Goal: Entertainment & Leisure: Browse casually

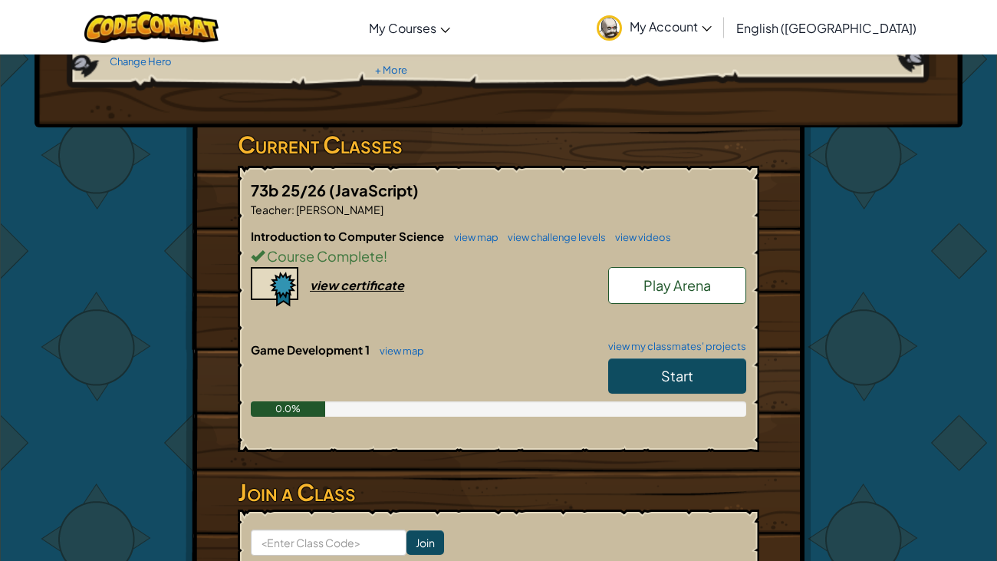
scroll to position [190, 0]
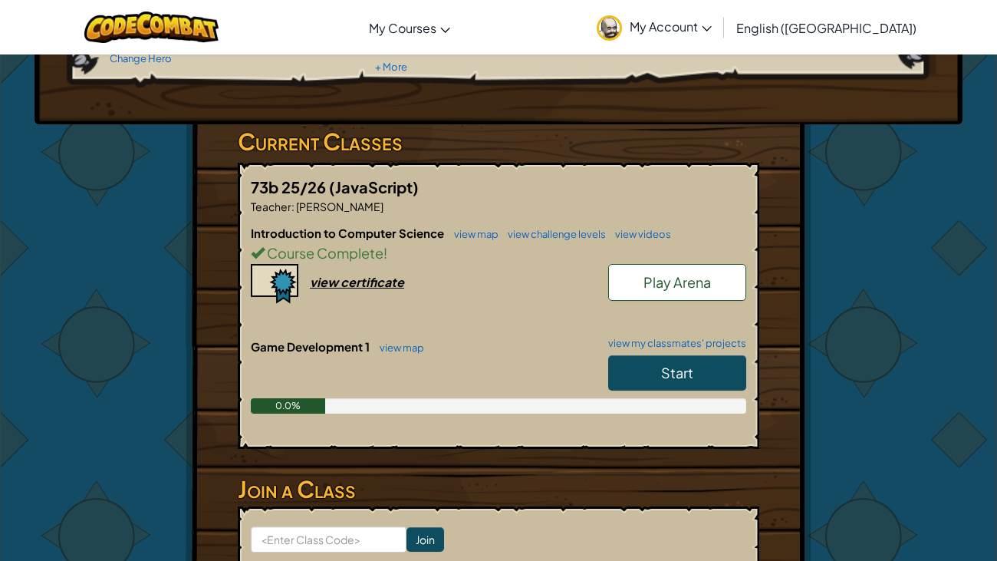
click at [660, 275] on span "Play Arena" at bounding box center [678, 282] width 68 height 18
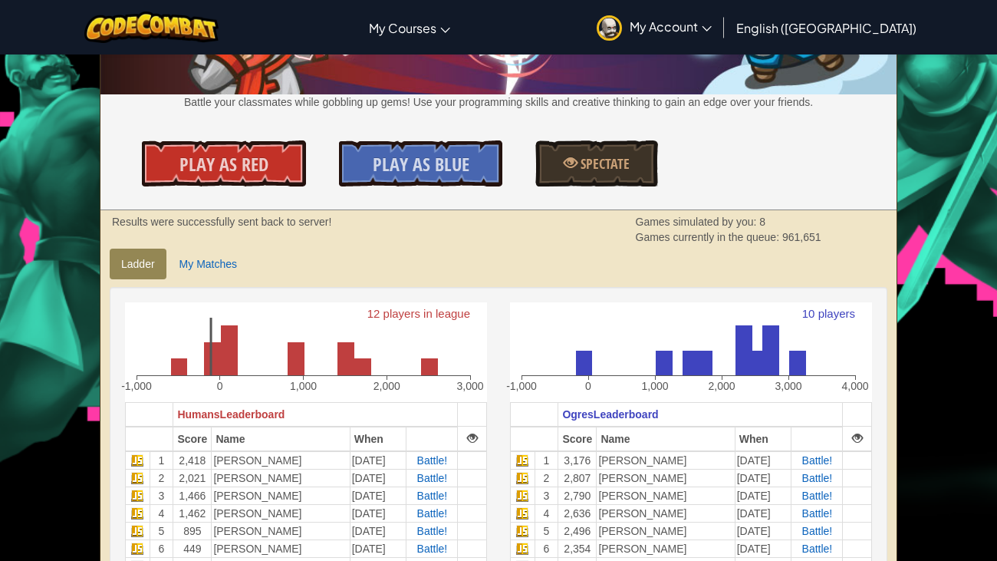
scroll to position [158, 0]
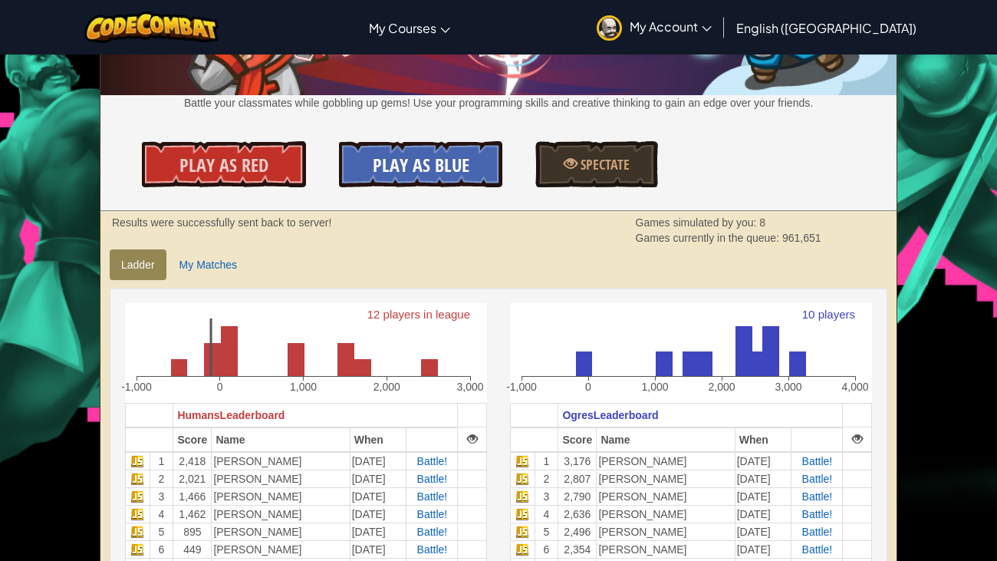
click at [393, 181] on link "Play As Blue" at bounding box center [421, 164] width 164 height 46
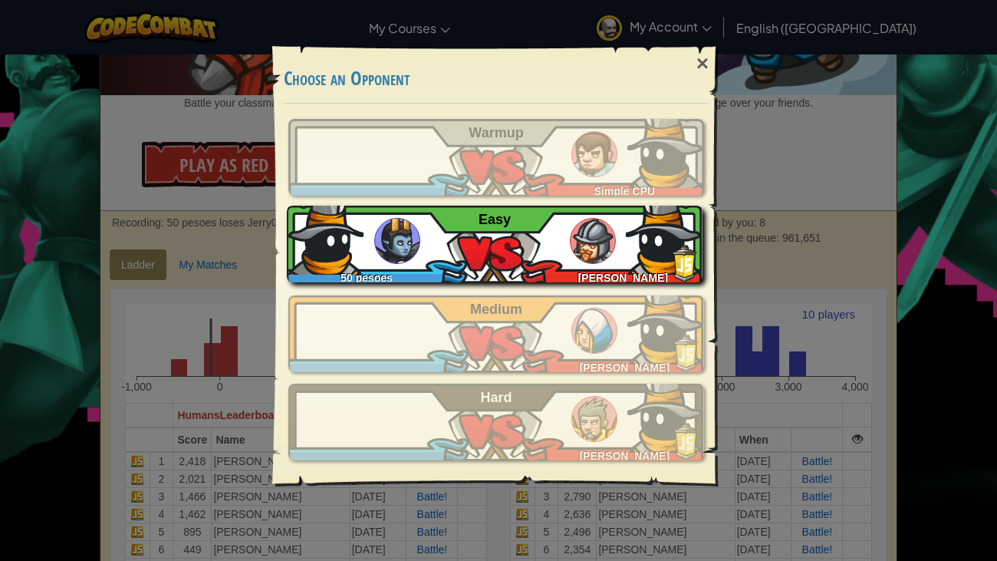
click at [520, 242] on div "50 pesoes [PERSON_NAME] Easy" at bounding box center [495, 244] width 416 height 77
